Goal: Navigation & Orientation: Find specific page/section

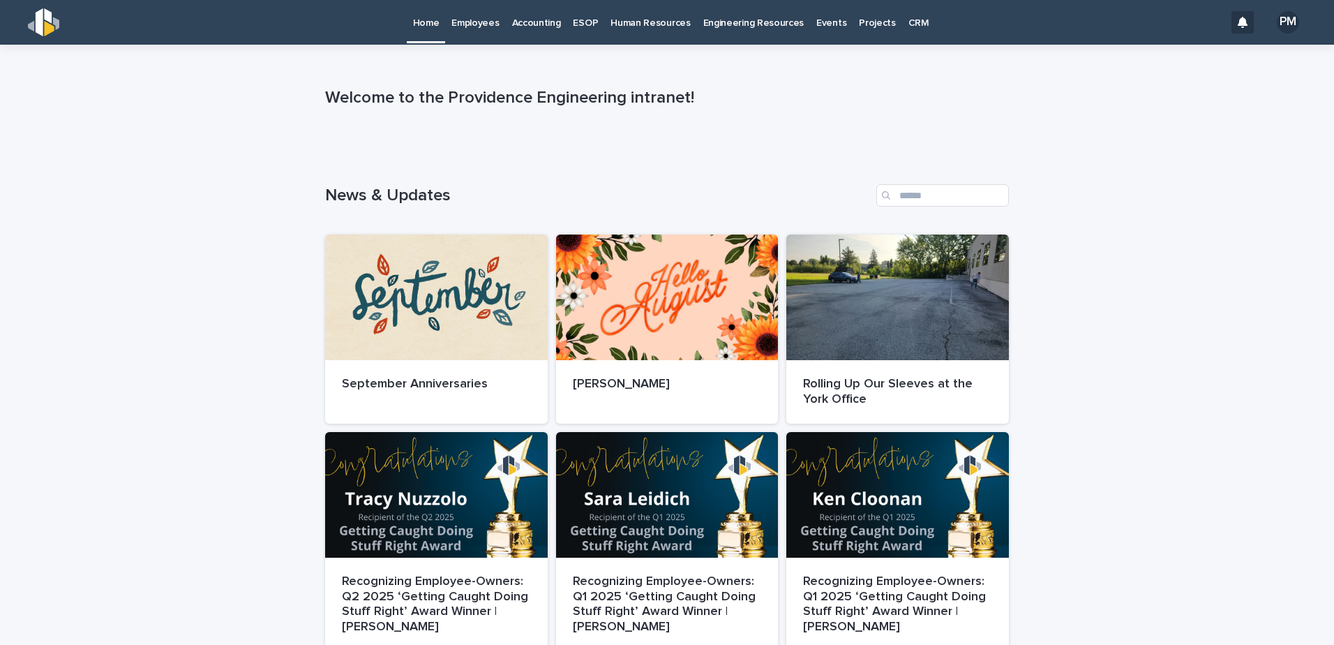
click at [535, 28] on p "Accounting" at bounding box center [536, 14] width 49 height 29
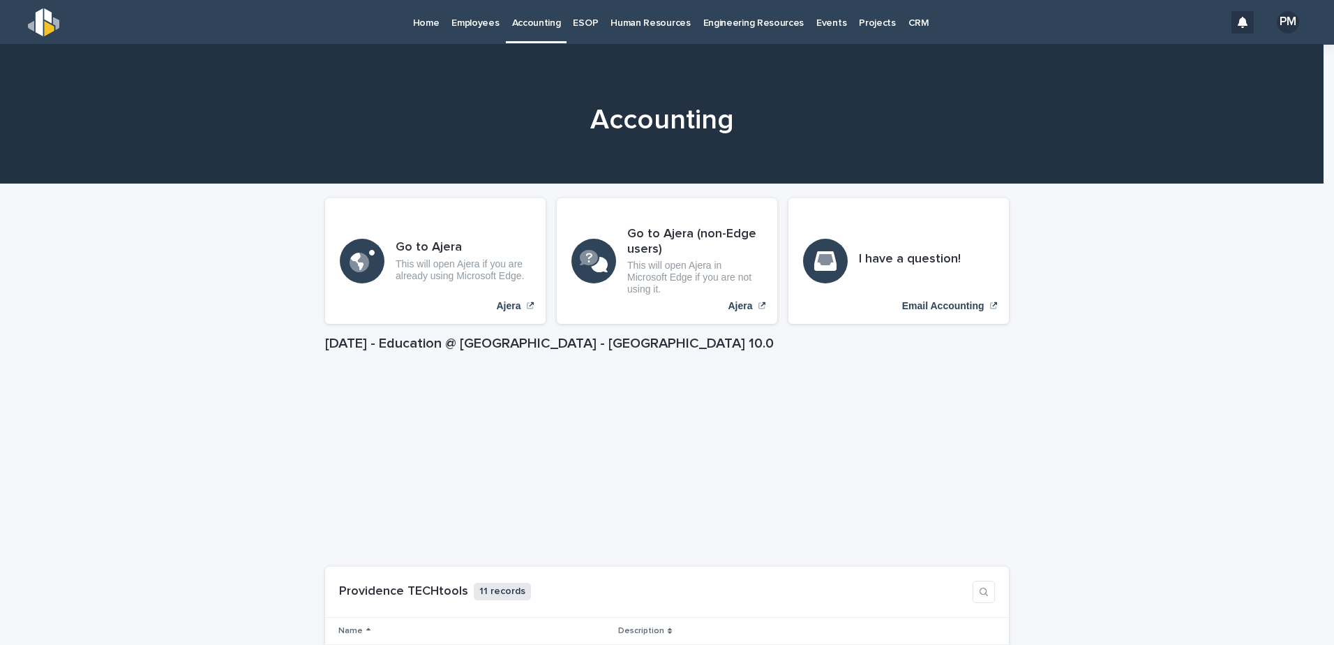
click at [475, 24] on p "Employees" at bounding box center [475, 14] width 47 height 29
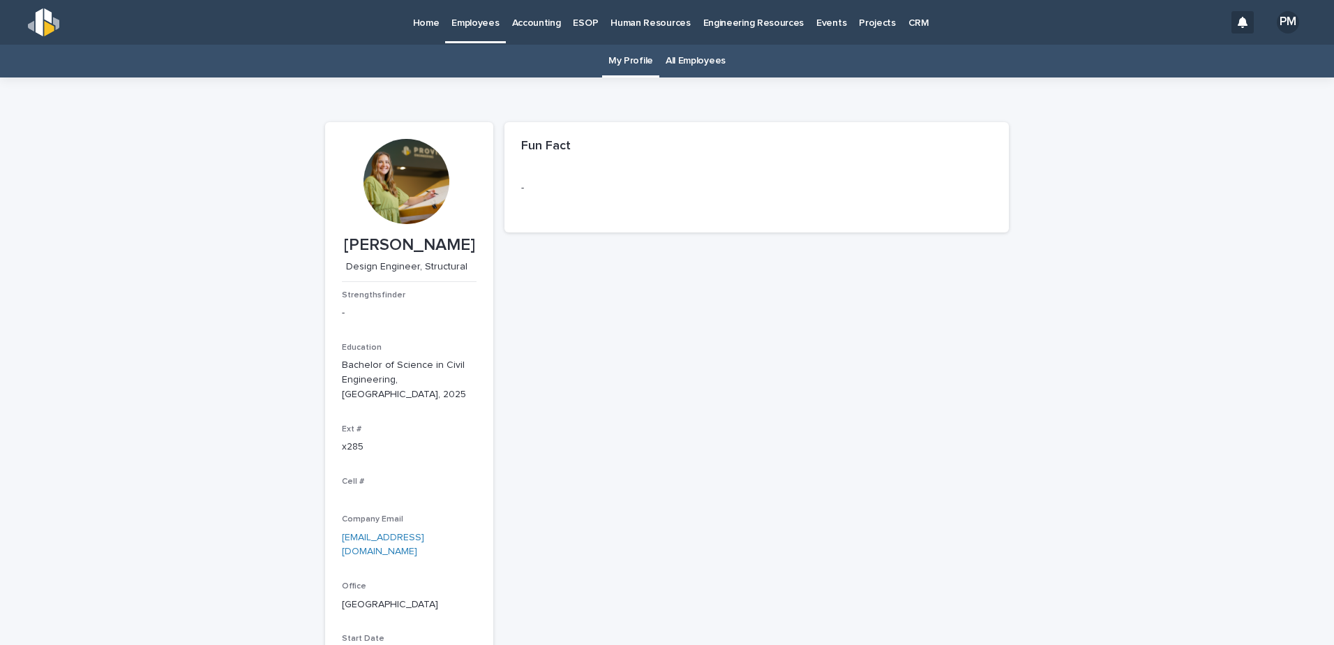
click at [698, 63] on link "All Employees" at bounding box center [696, 61] width 60 height 33
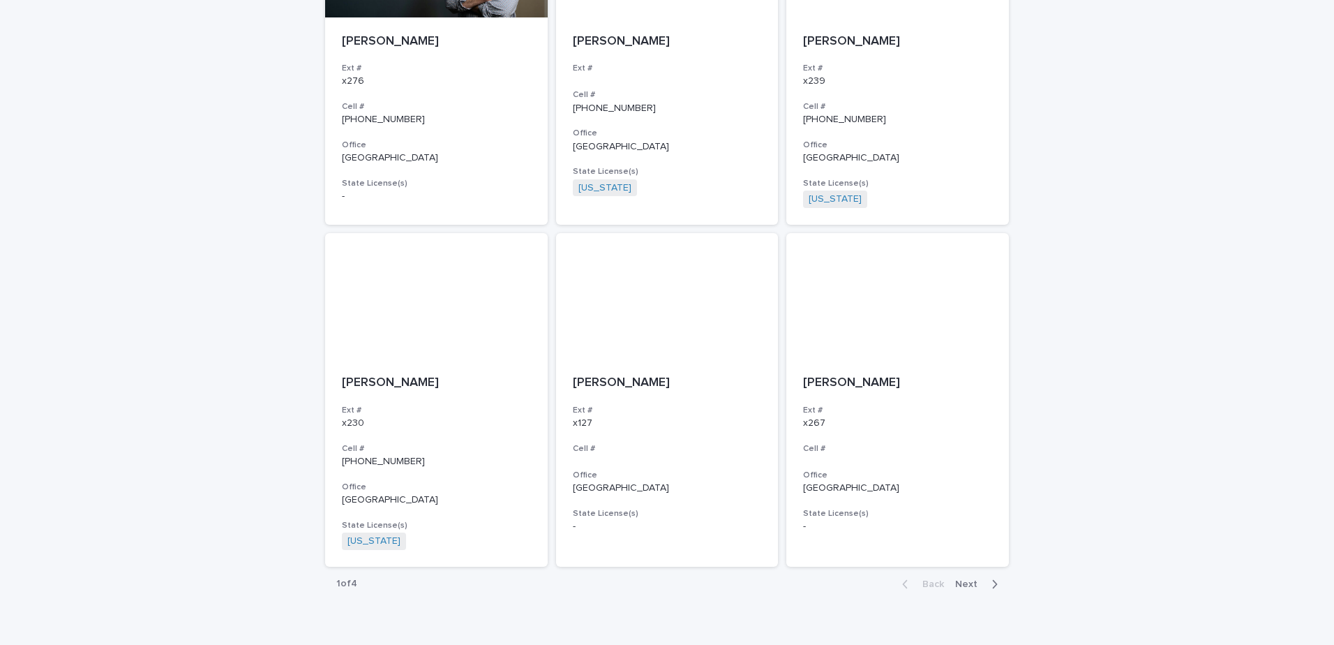
scroll to position [2397, 0]
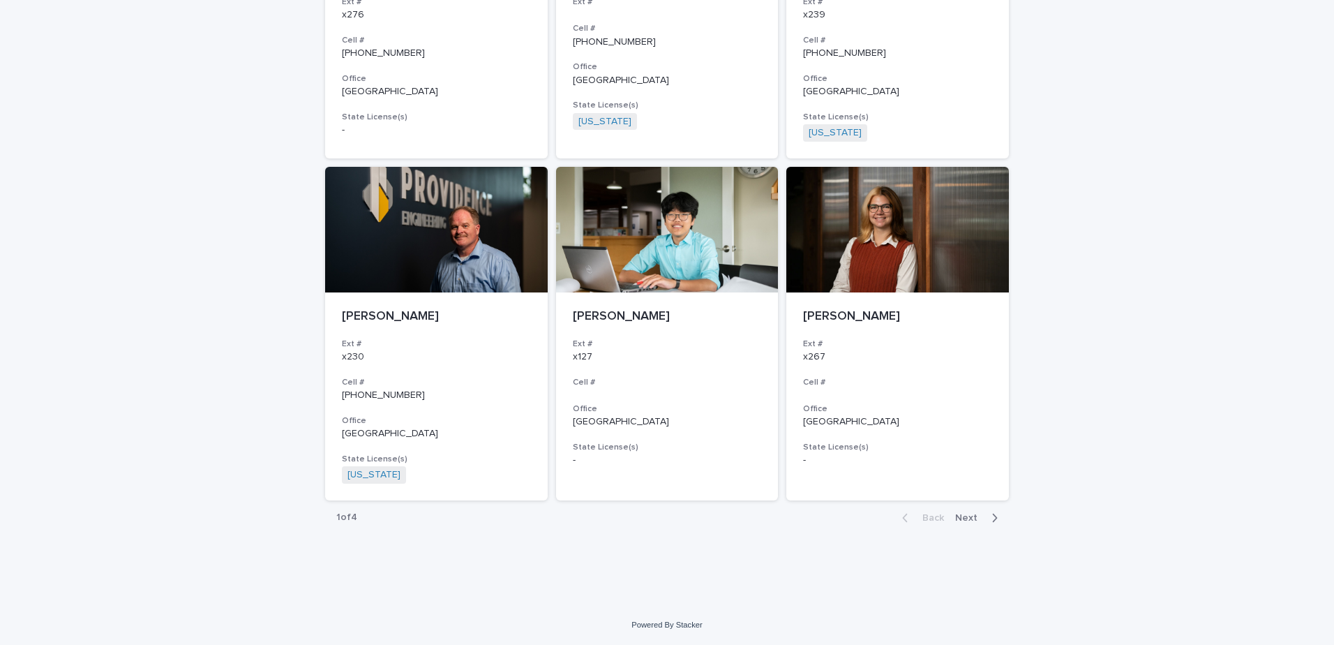
click at [964, 516] on span "Next" at bounding box center [970, 518] width 31 height 10
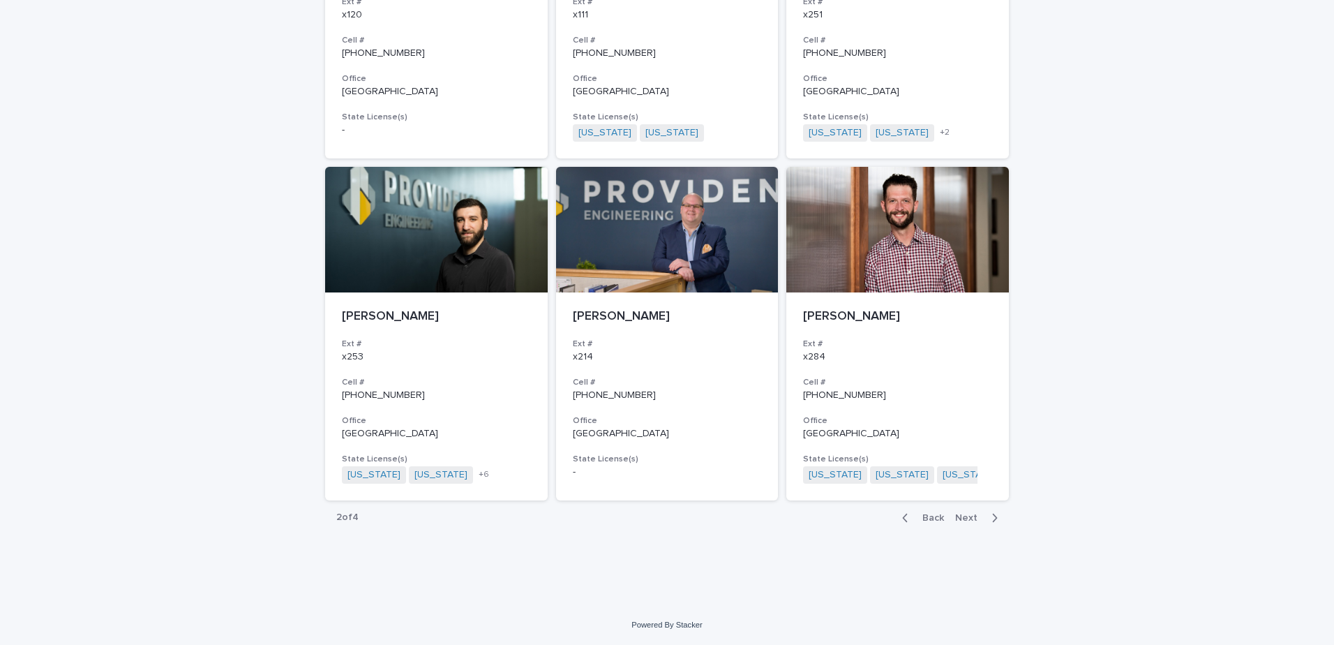
click at [961, 516] on span "Next" at bounding box center [970, 518] width 31 height 10
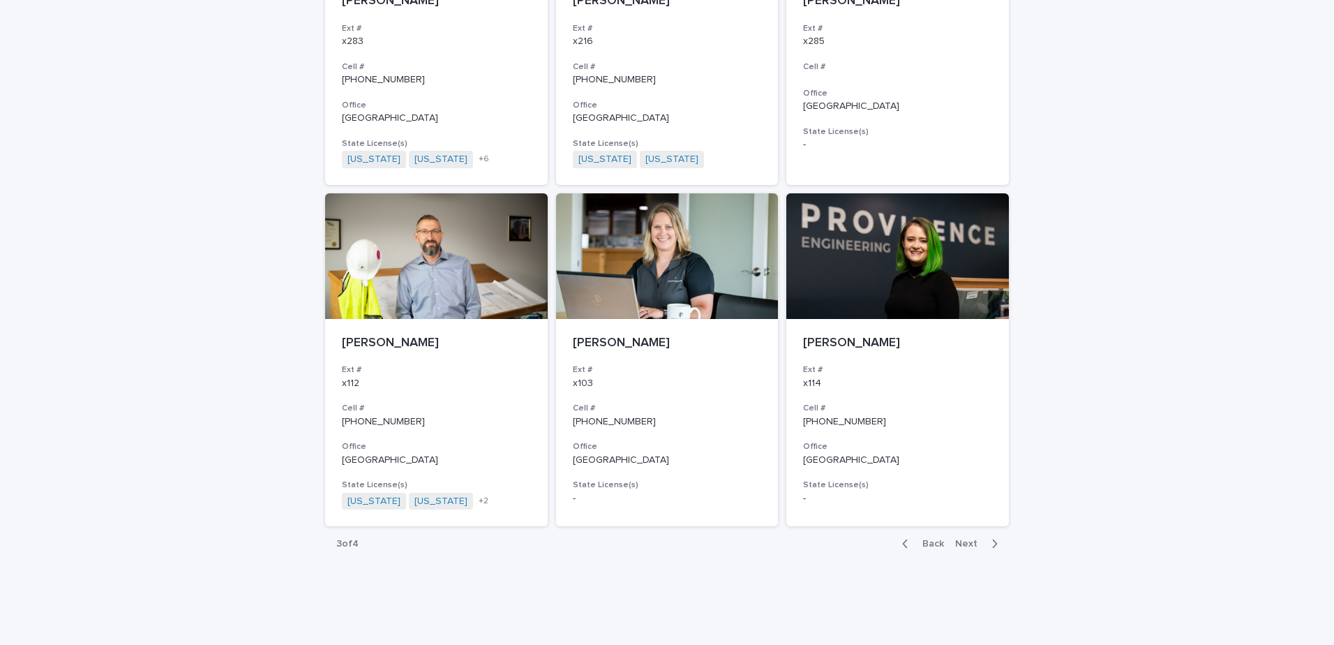
click at [962, 539] on span "Next" at bounding box center [970, 544] width 31 height 10
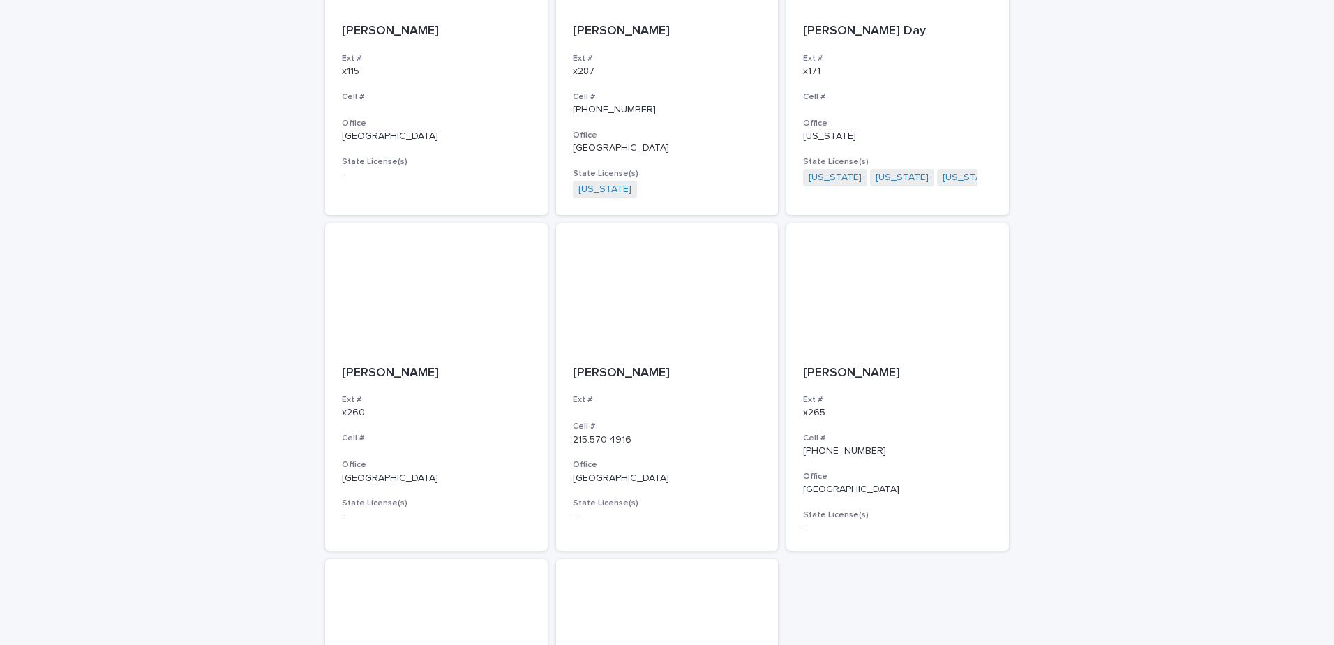
scroll to position [628, 0]
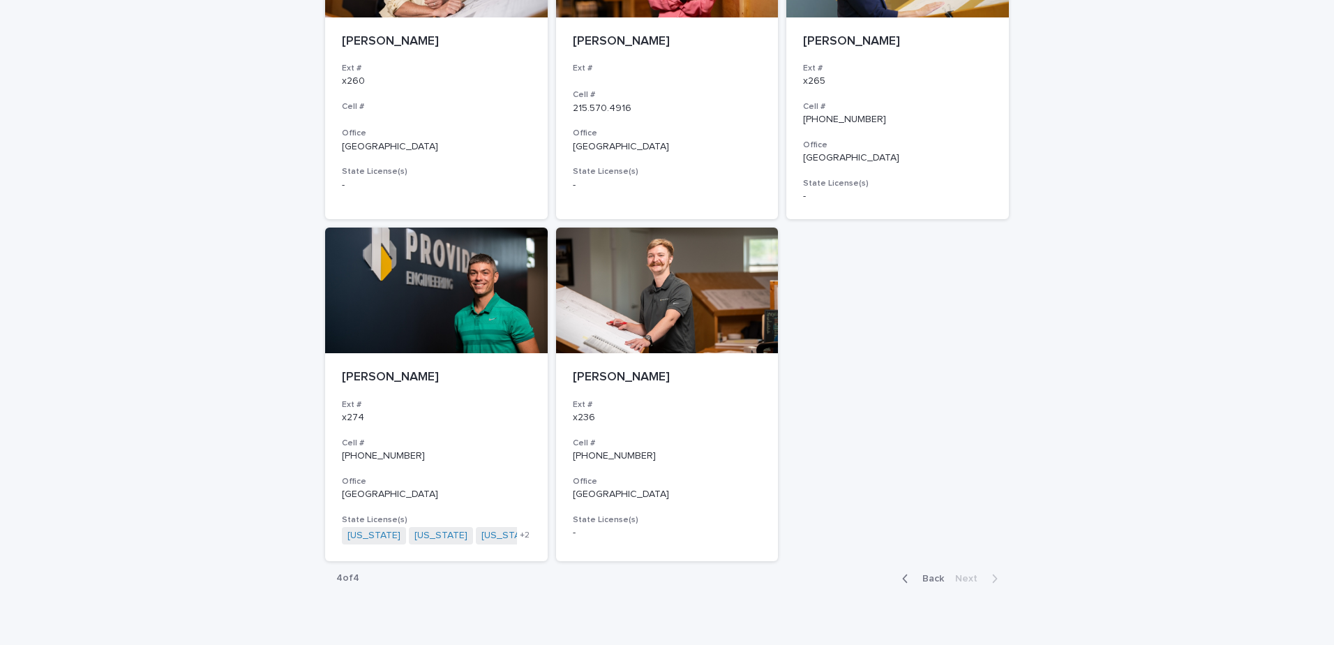
click at [914, 574] on span "Back" at bounding box center [929, 579] width 30 height 10
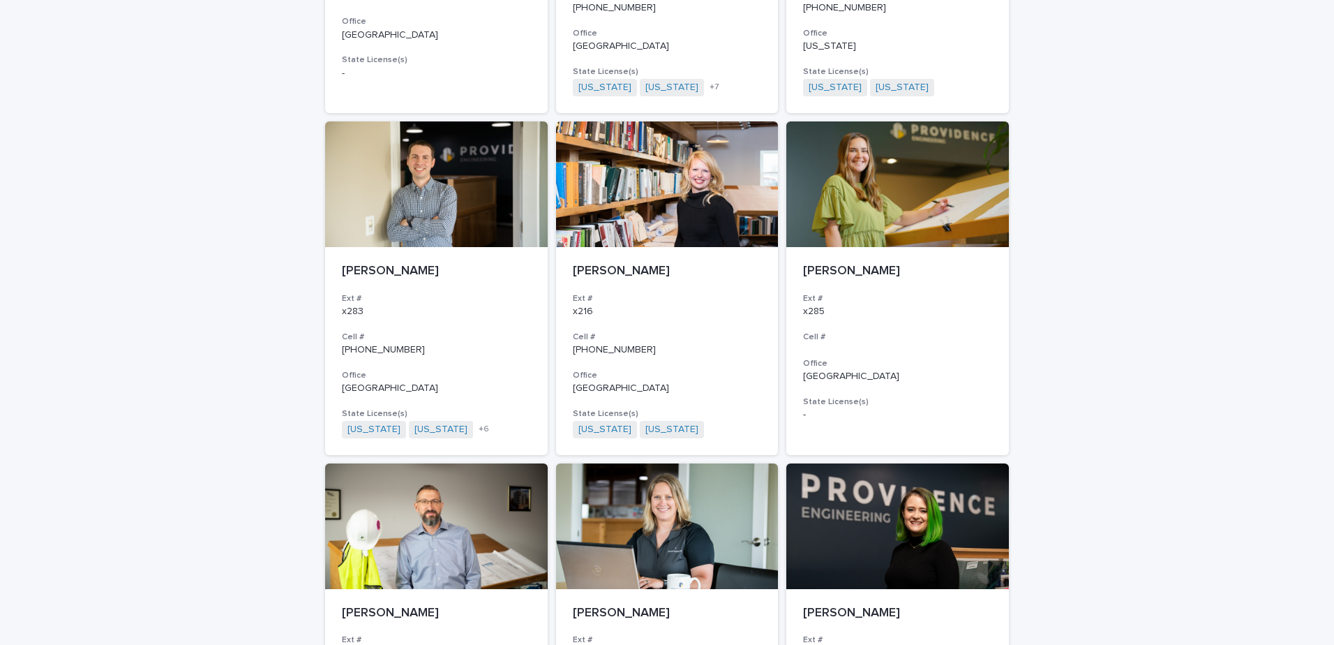
scroll to position [2397, 0]
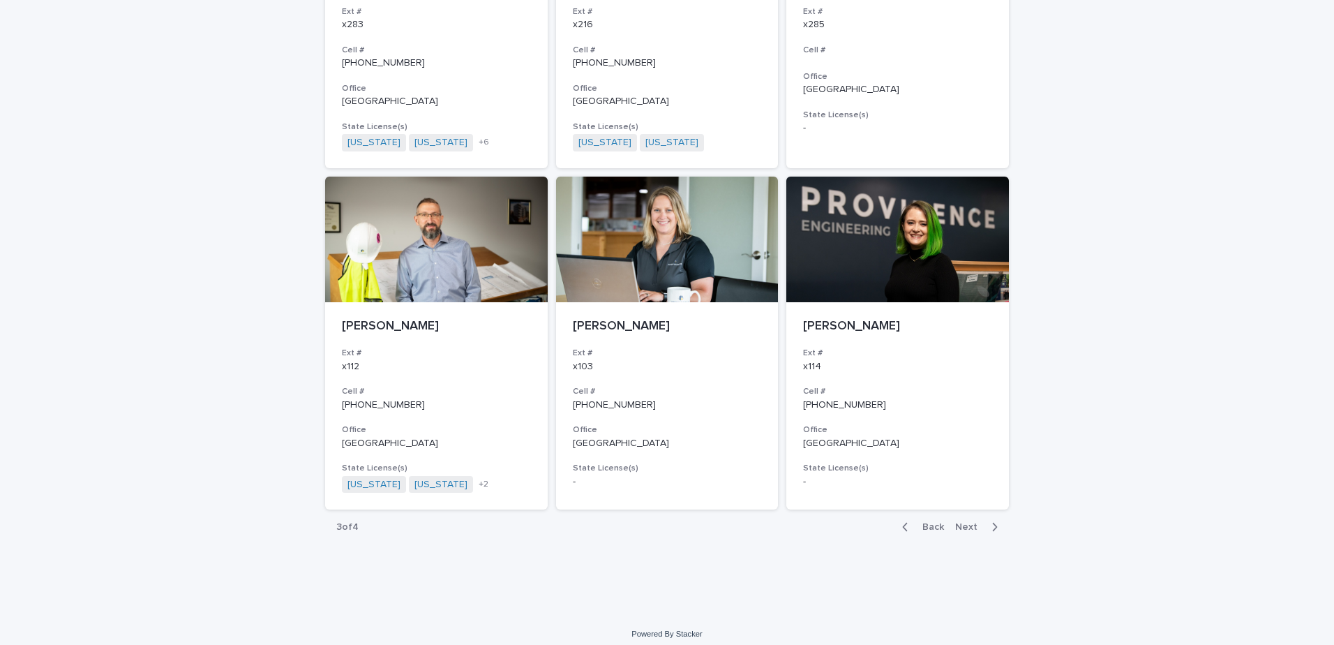
click at [930, 521] on button "Back" at bounding box center [920, 527] width 59 height 13
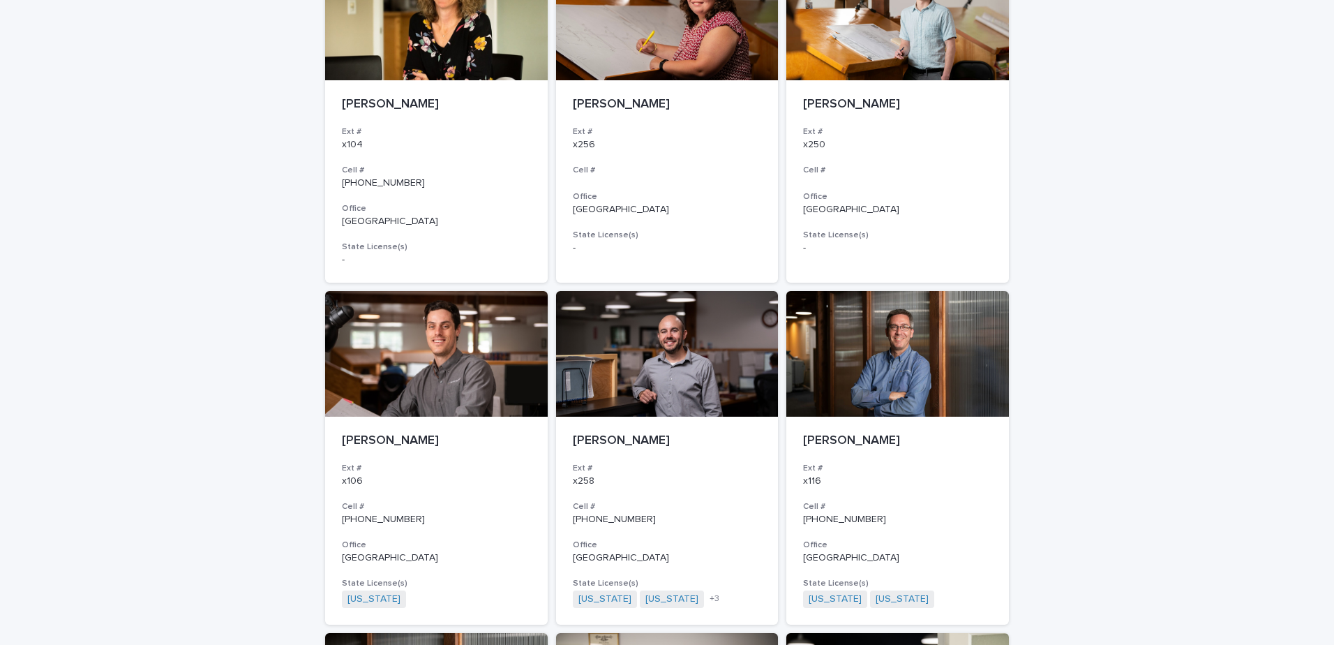
scroll to position [2032, 0]
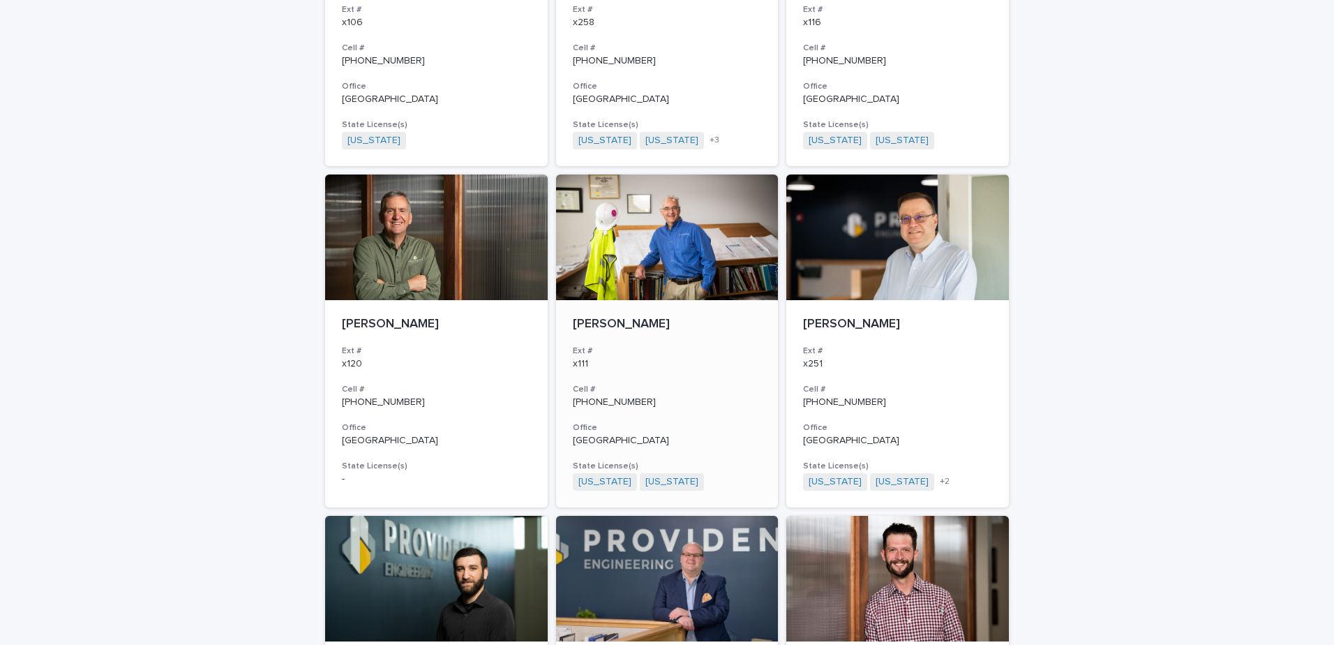
click at [630, 251] on div at bounding box center [667, 237] width 223 height 126
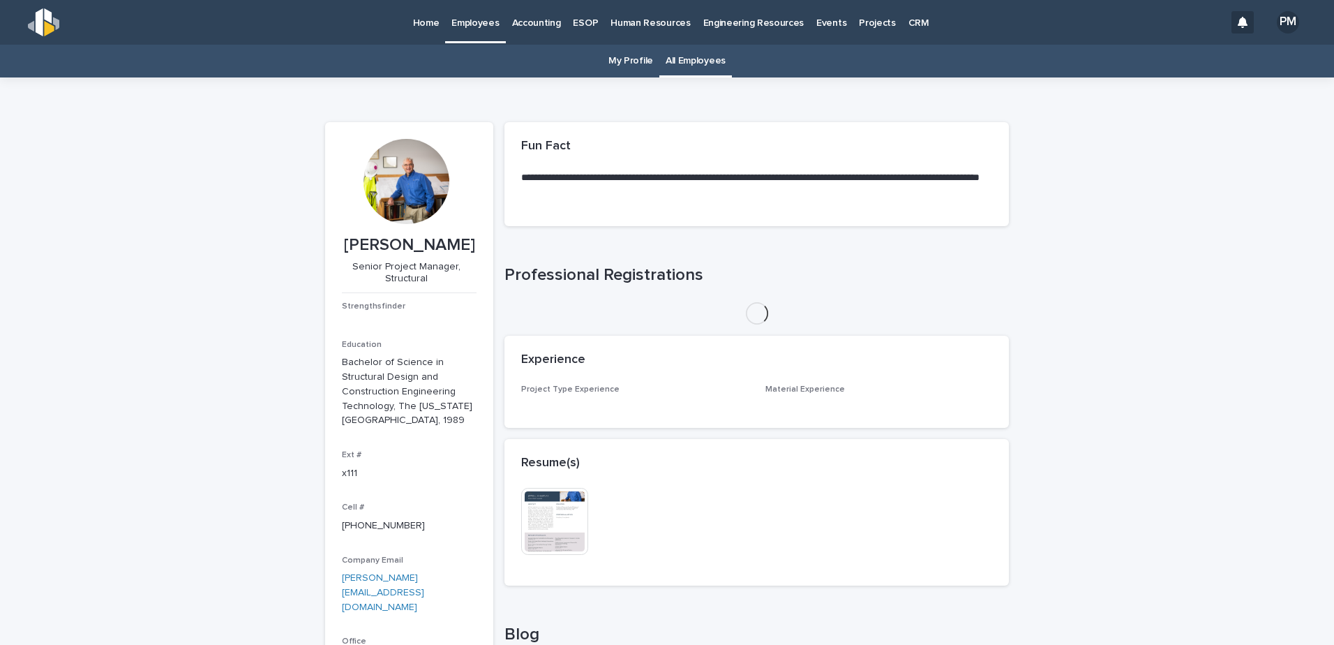
click at [403, 187] on div at bounding box center [406, 181] width 85 height 85
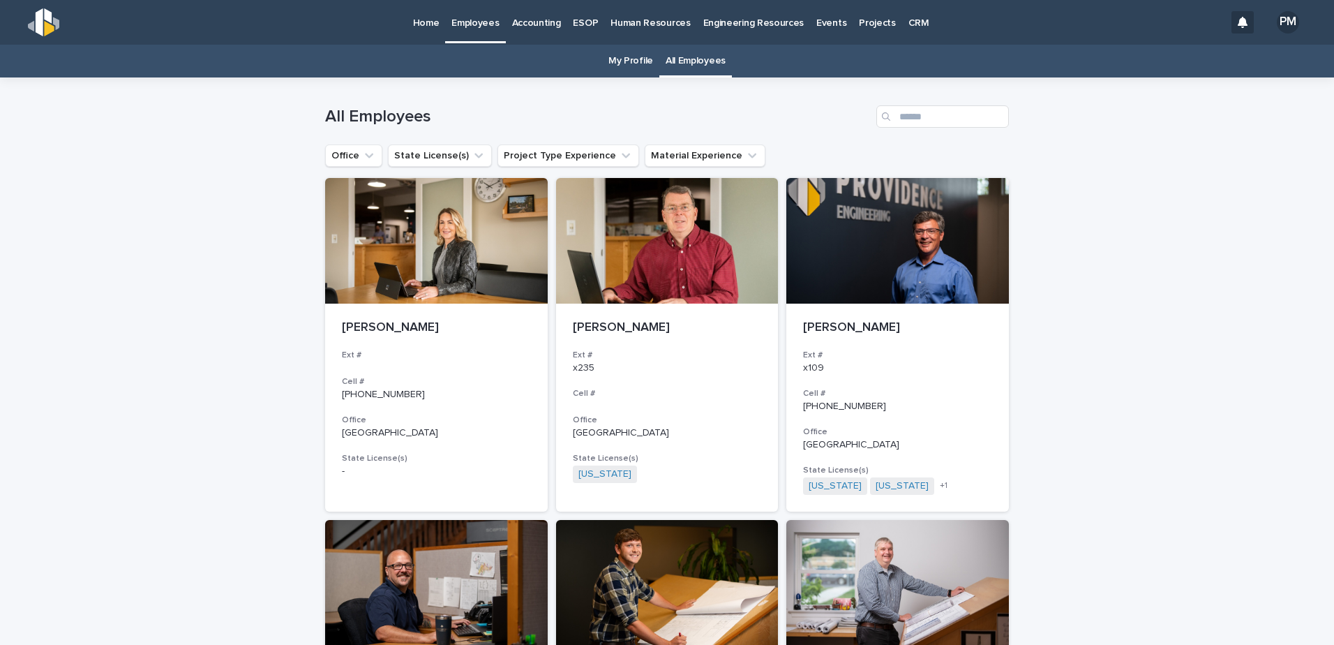
click at [426, 14] on p "Home" at bounding box center [426, 14] width 27 height 29
